Goal: Find specific page/section

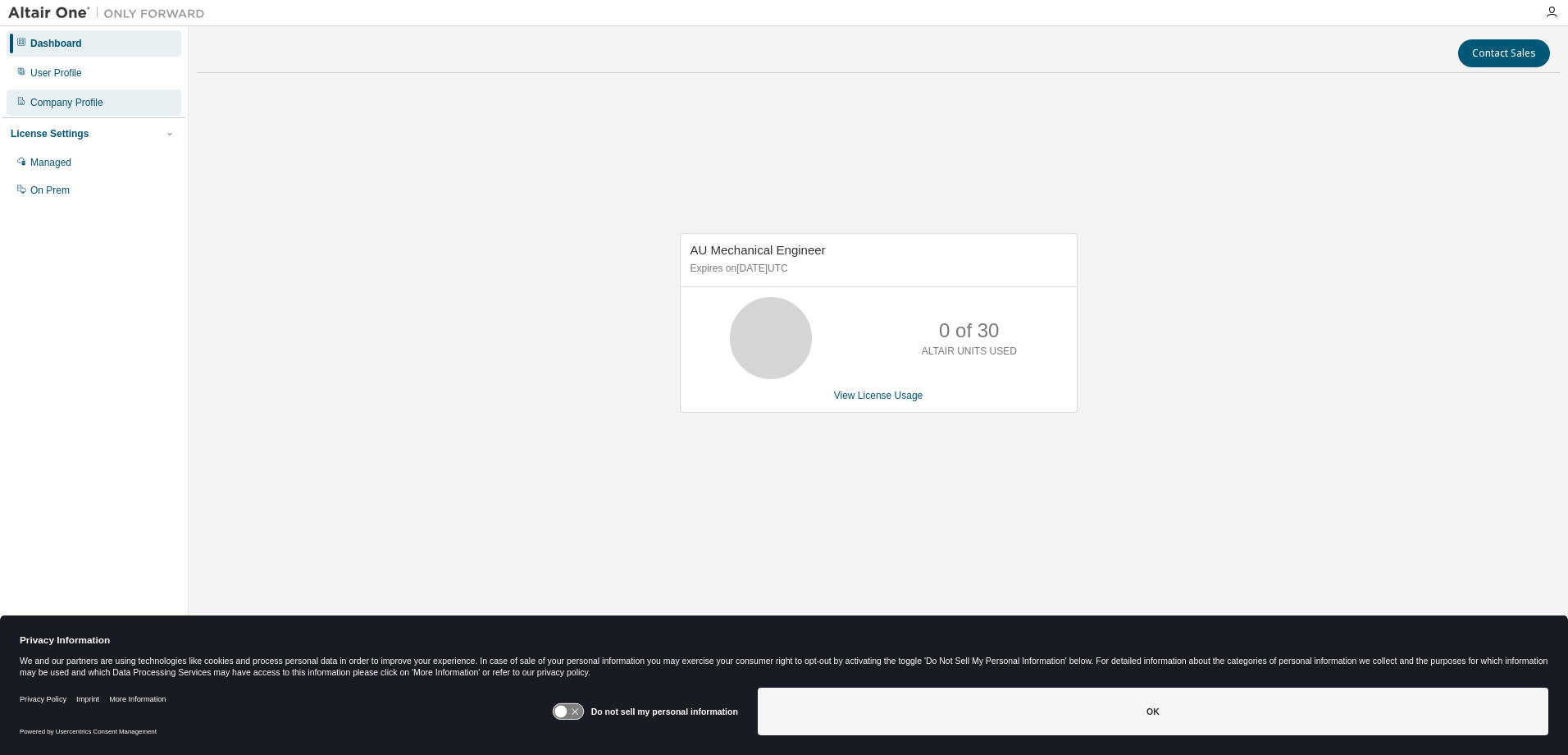
click at [77, 98] on div "Company Profile" at bounding box center [67, 103] width 73 height 13
